Goal: Task Accomplishment & Management: Manage account settings

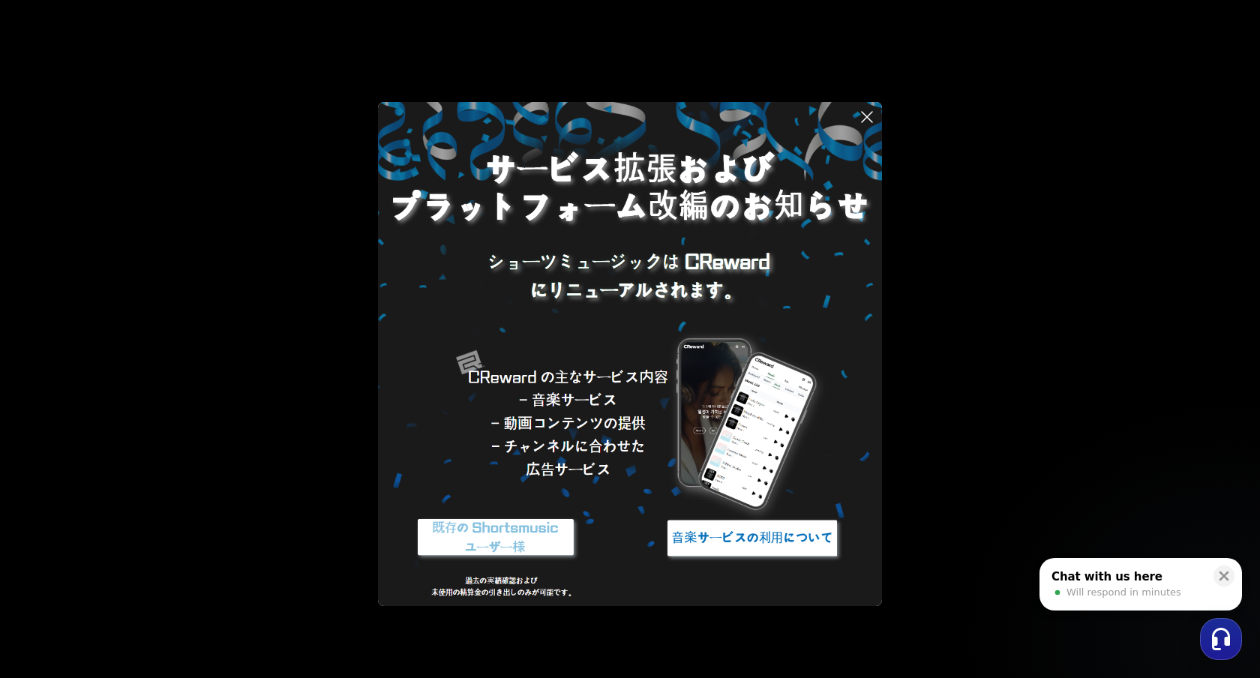
click at [490, 535] on img at bounding box center [495, 538] width 187 height 56
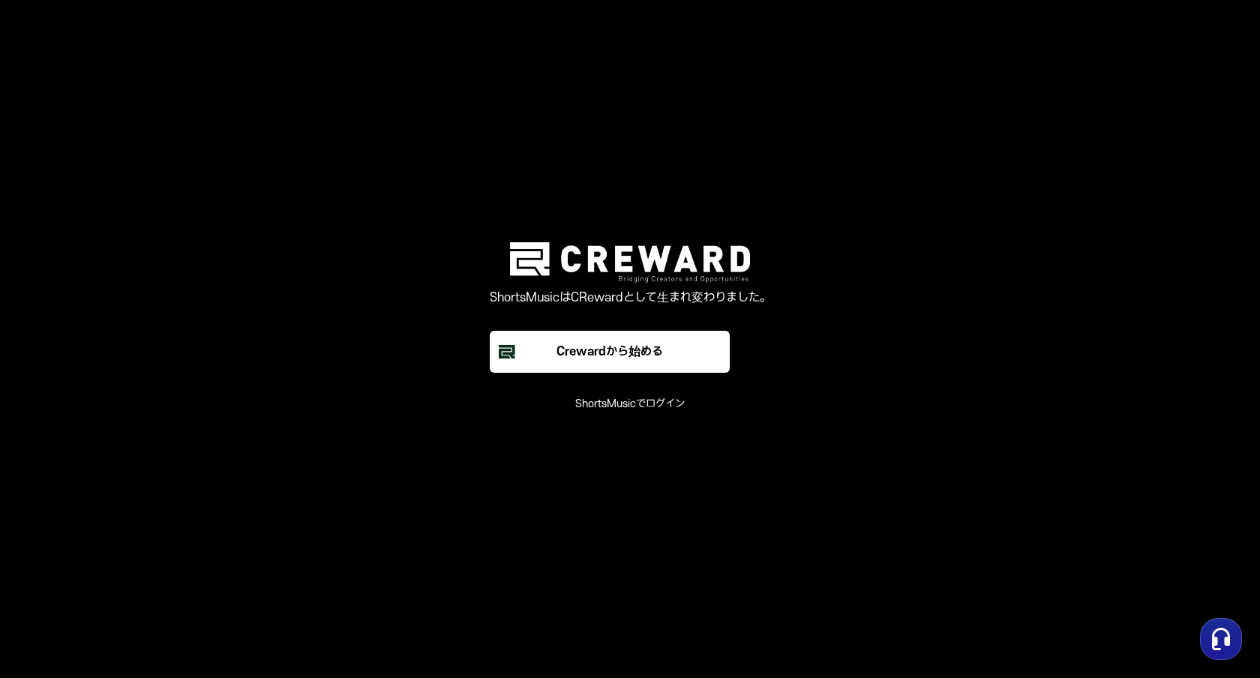
click at [637, 416] on main "ShortsMusicはCRewardとして生まれ変わりました。 Crewardから始める ShortsMusicでログイン" at bounding box center [630, 339] width 1260 height 678
click at [637, 406] on font "ShortsMusicでログイン" at bounding box center [629, 403] width 109 height 13
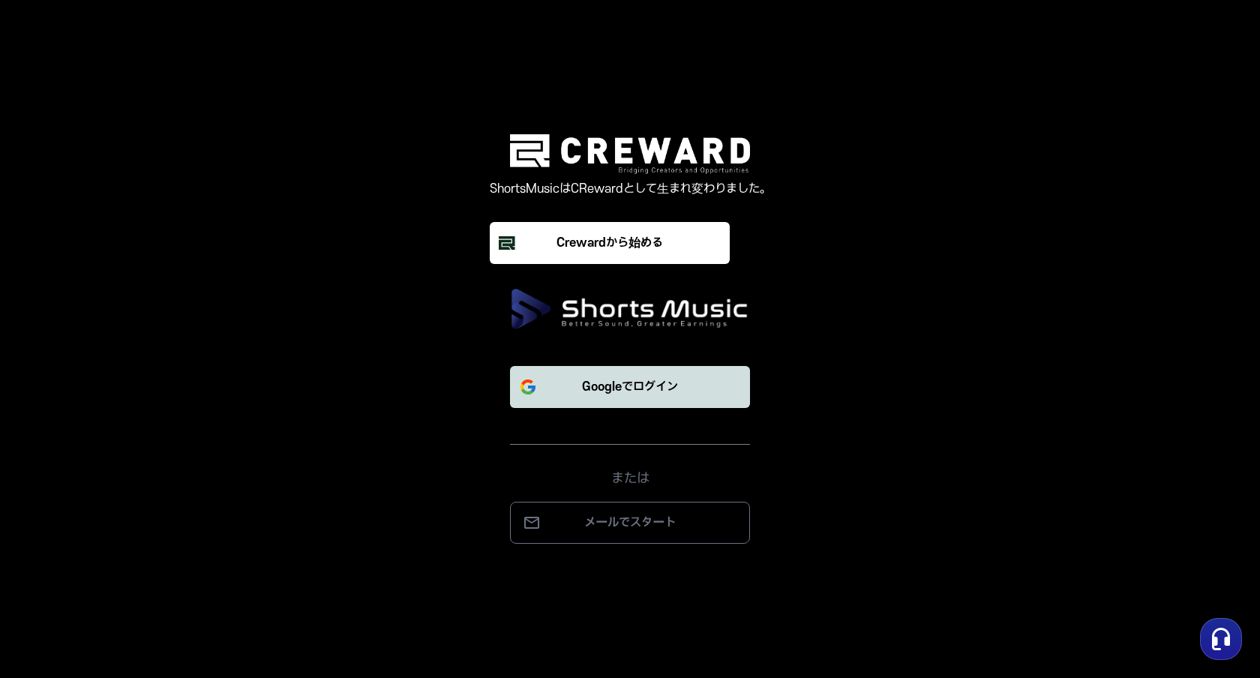
click at [637, 391] on font "Googleでログイン" at bounding box center [630, 386] width 96 height 13
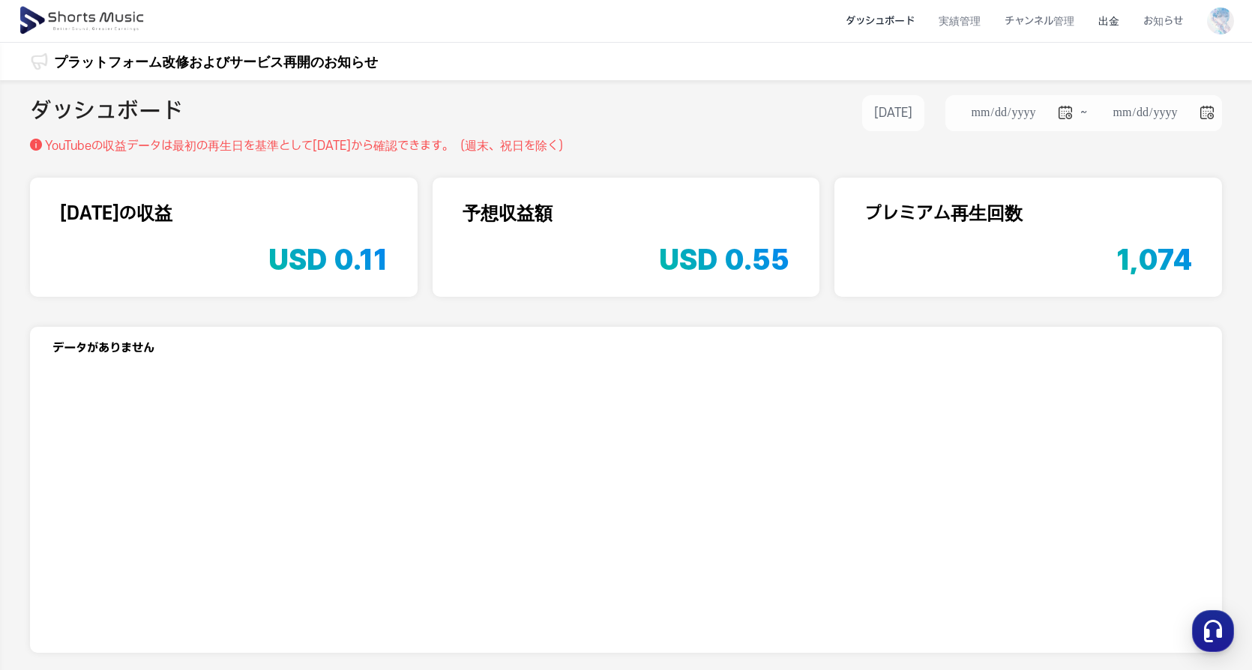
click at [1115, 15] on li "出金" at bounding box center [1108, 21] width 45 height 40
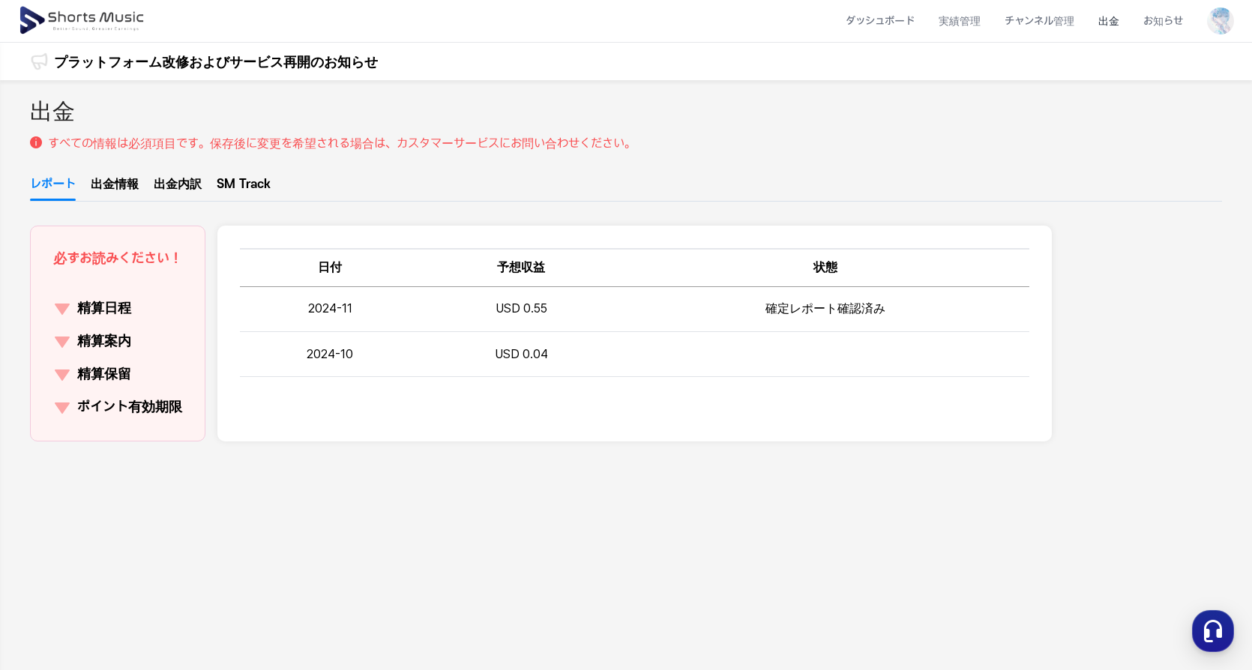
click at [121, 179] on link "出金情報" at bounding box center [115, 187] width 48 height 25
